Goal: Ask a question

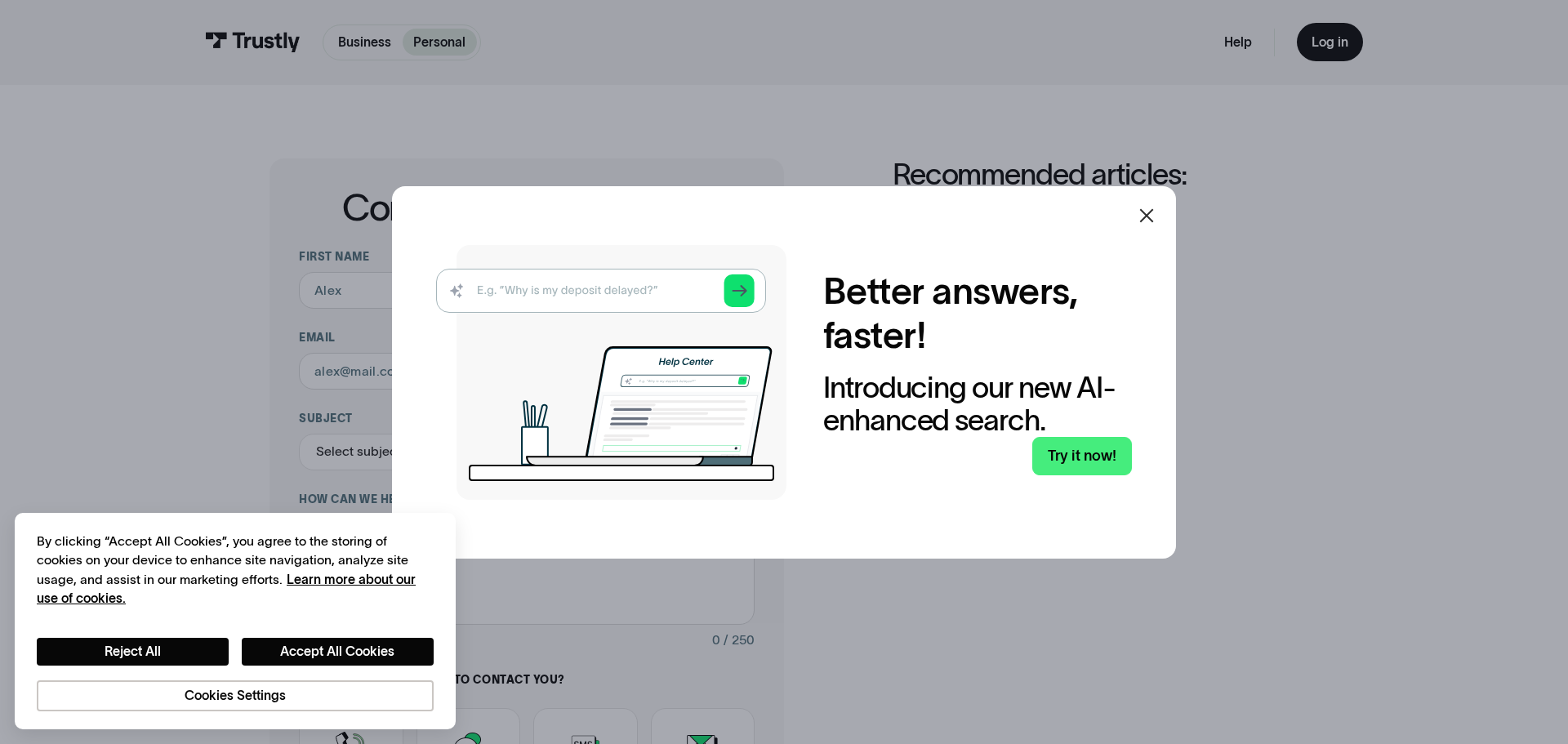
click at [1141, 208] on icon at bounding box center [1147, 215] width 19 height 19
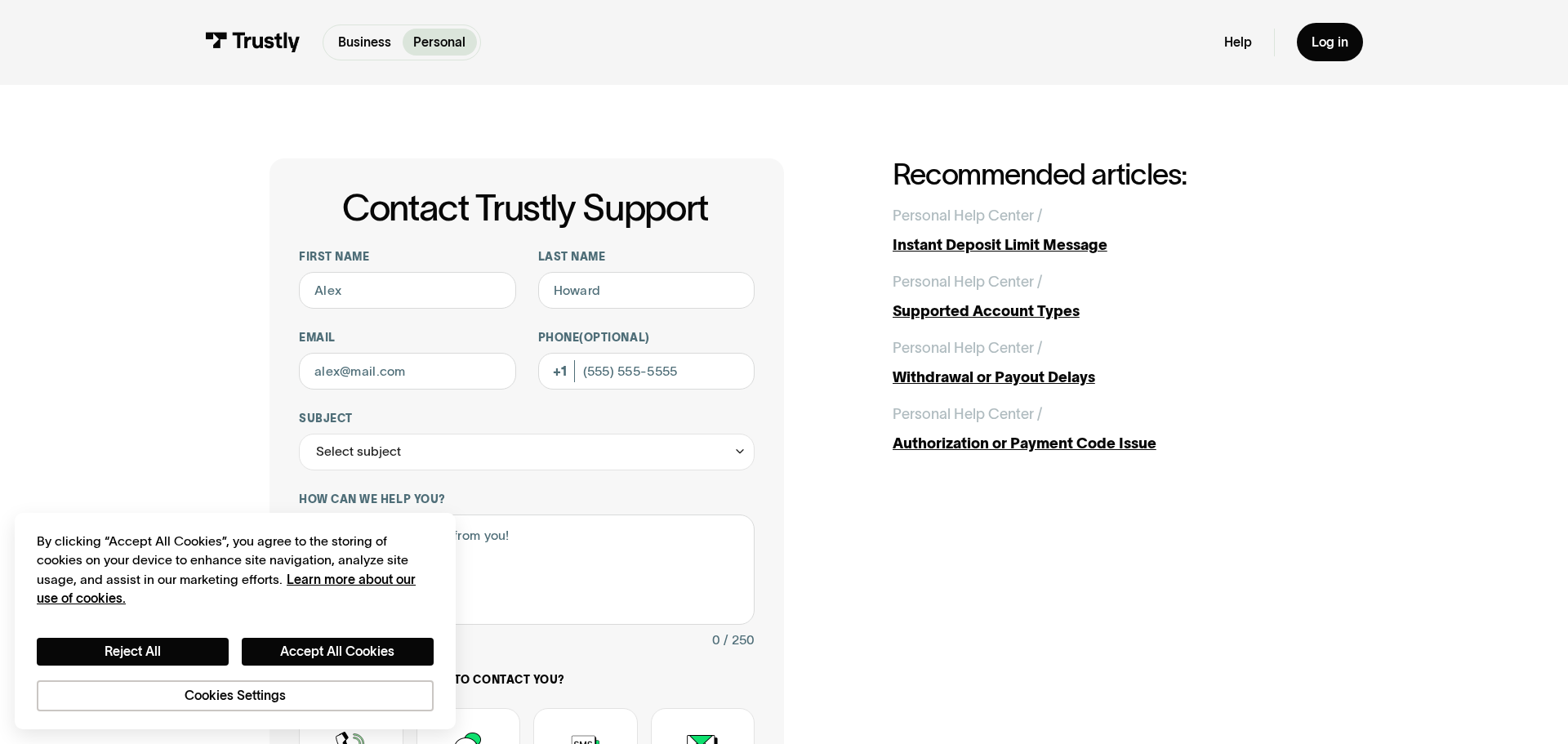
click at [55, 240] on div "Contact Trustly Support First name Last name Email Phone (Optional) Subject Sel…" at bounding box center [784, 577] width 1495 height 985
click at [180, 654] on button "Reject All" at bounding box center [133, 652] width 192 height 28
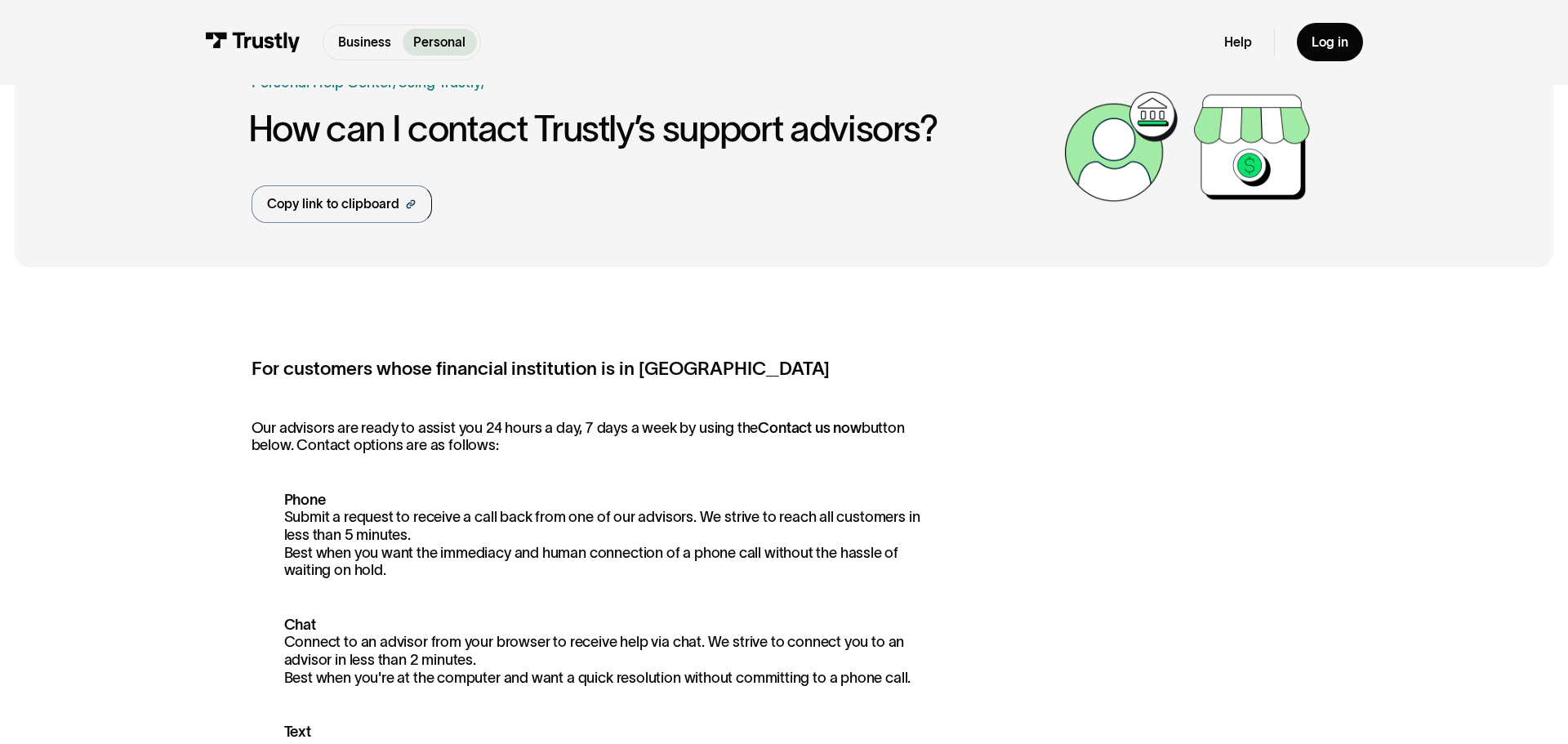
scroll to position [69, 0]
